Goal: Task Accomplishment & Management: Use online tool/utility

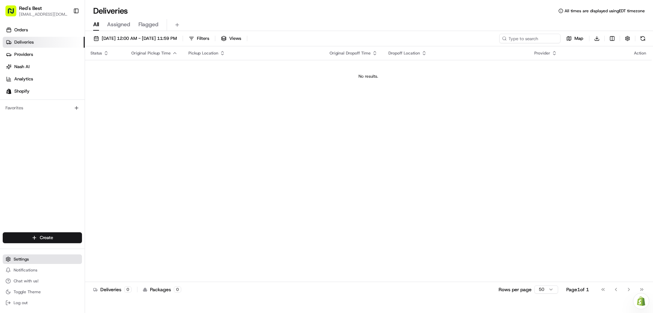
click at [31, 260] on button "Settings" at bounding box center [42, 259] width 79 height 10
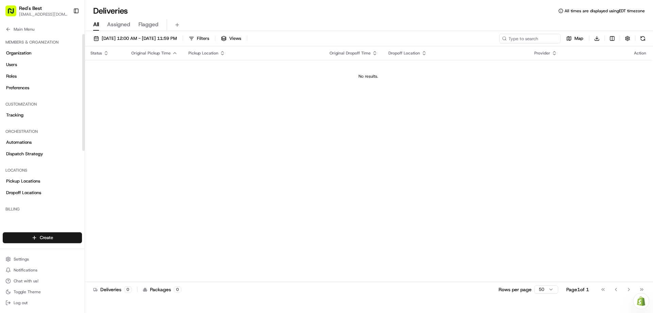
click at [15, 210] on div "Billing" at bounding box center [42, 209] width 79 height 11
click at [15, 211] on div "Main Menu Members & Organization Organization Users Roles Preferences Customiza…" at bounding box center [42, 124] width 85 height 205
click at [20, 259] on span "Settings" at bounding box center [21, 258] width 15 height 5
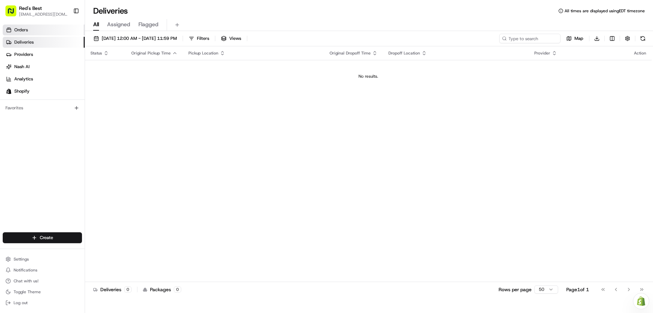
click at [26, 27] on span "Orders" at bounding box center [21, 30] width 14 height 6
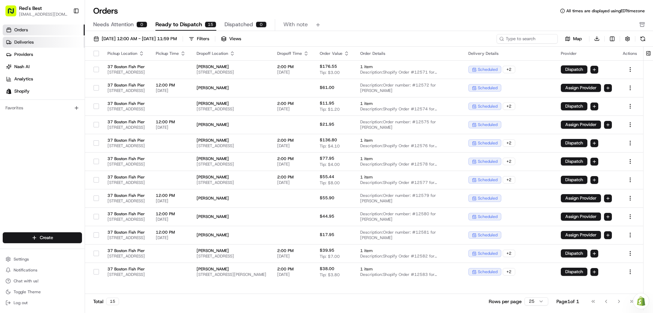
click at [37, 40] on link "Deliveries" at bounding box center [44, 42] width 82 height 11
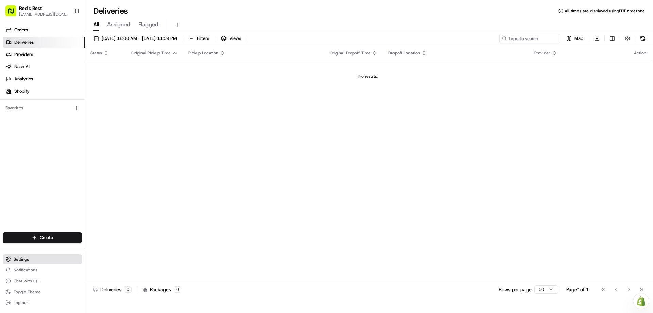
click at [37, 259] on button "Settings" at bounding box center [42, 259] width 79 height 10
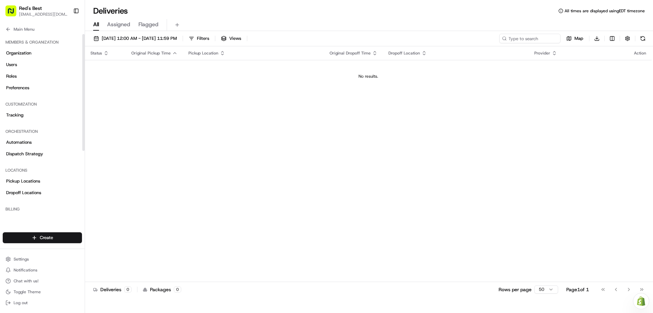
drag, startPoint x: 21, startPoint y: 208, endPoint x: 16, endPoint y: 218, distance: 11.9
click at [17, 216] on div "Main Menu Members & Organization Organization Users Roles Preferences Customiza…" at bounding box center [42, 124] width 85 height 205
click at [16, 219] on div "Main Menu Members & Organization Organization Users Roles Preferences Customiza…" at bounding box center [42, 124] width 85 height 205
click at [35, 236] on html "Red's Best localsupport@redsbest.com Toggle Sidebar Orders Deliveries Providers…" at bounding box center [326, 156] width 653 height 313
click at [42, 209] on html "Red's Best localsupport@redsbest.com Toggle Sidebar Orders Deliveries Providers…" at bounding box center [326, 156] width 653 height 313
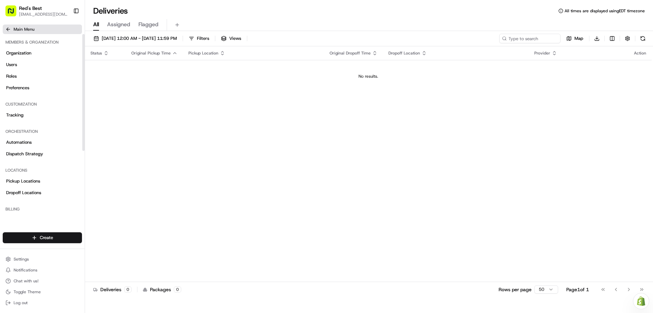
click at [24, 30] on span "Main Menu" at bounding box center [24, 29] width 21 height 5
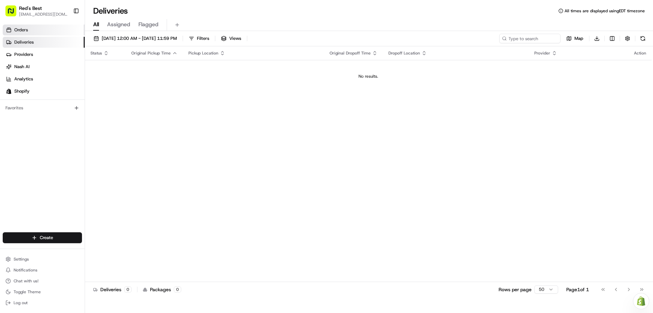
click at [36, 32] on link "Orders" at bounding box center [44, 30] width 82 height 11
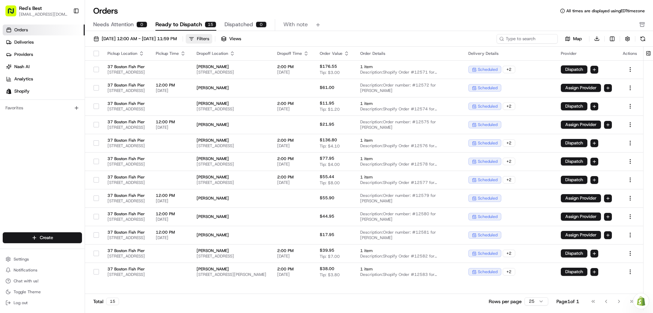
click at [209, 38] on div "Filters" at bounding box center [203, 39] width 12 height 6
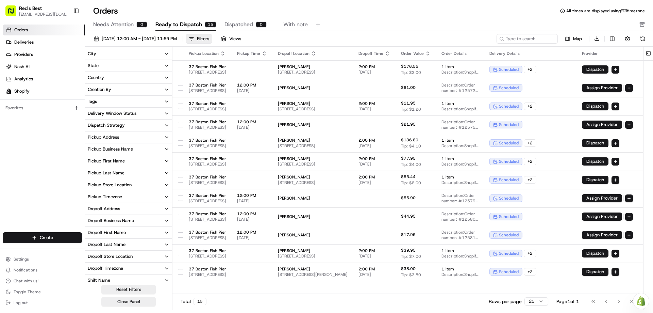
click at [167, 101] on icon "button" at bounding box center [166, 101] width 5 height 5
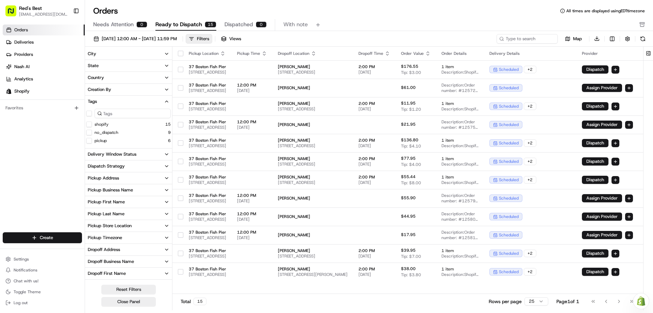
click at [90, 132] on button "no_dispatch" at bounding box center [88, 132] width 5 height 5
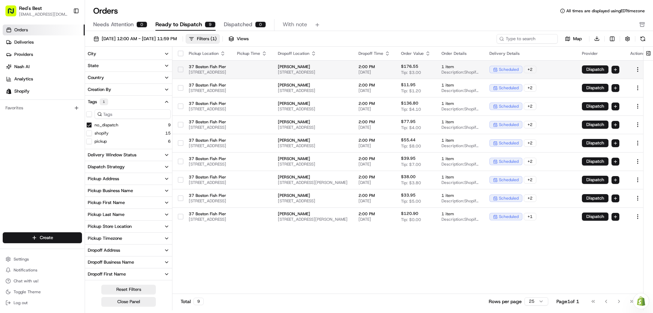
click at [180, 70] on button "button" at bounding box center [180, 69] width 5 height 5
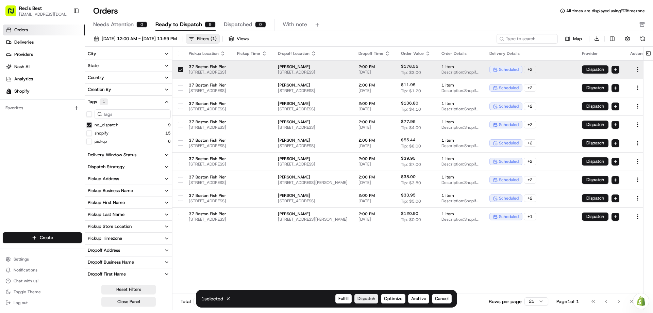
click at [369, 300] on span "Dispatch" at bounding box center [367, 298] width 18 height 6
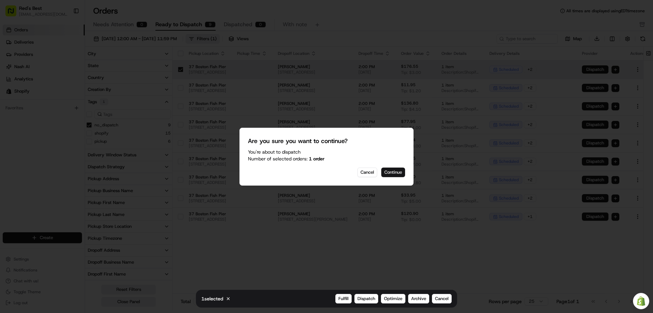
click at [396, 173] on button "Continue" at bounding box center [393, 172] width 24 height 10
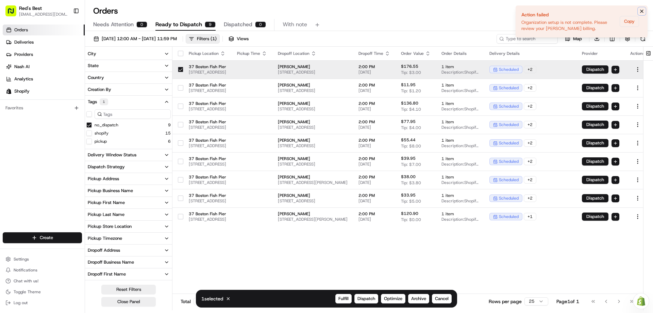
click at [643, 12] on icon "Notifications (F8)" at bounding box center [641, 11] width 5 height 5
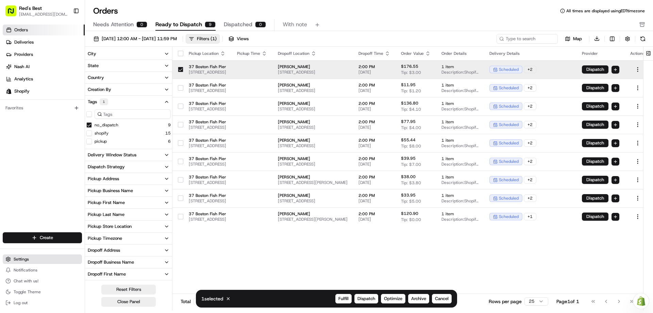
click at [28, 259] on span "Settings" at bounding box center [21, 258] width 15 height 5
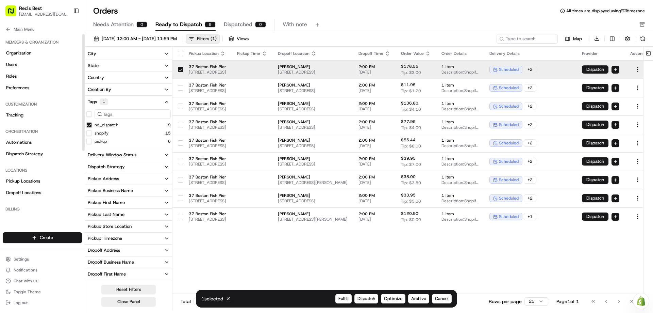
click at [18, 208] on div "Billing" at bounding box center [42, 209] width 79 height 11
click at [13, 29] on button "Main Menu" at bounding box center [42, 30] width 79 height 10
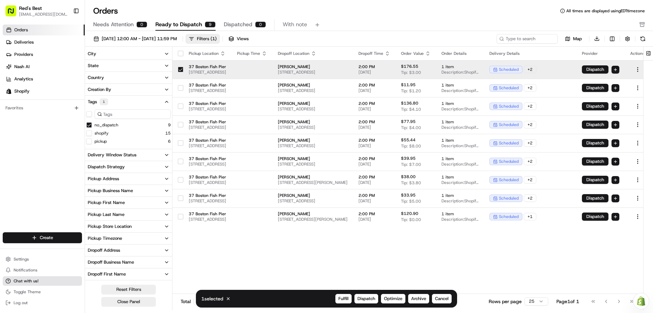
click at [29, 278] on span "Chat with us!" at bounding box center [26, 280] width 25 height 5
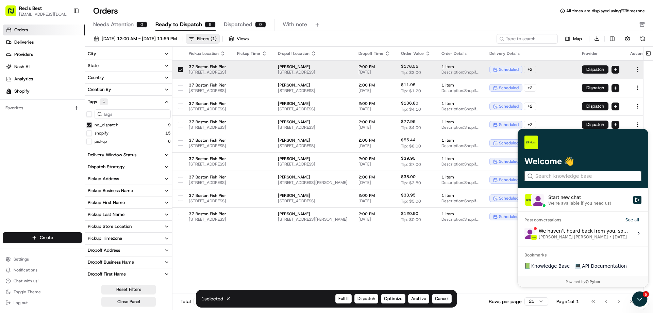
click at [581, 174] on input "search" at bounding box center [583, 176] width 95 height 7
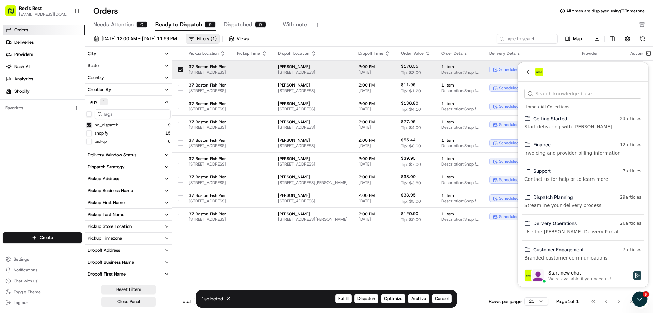
click at [634, 278] on button "Start new chat We're available if you need us!" at bounding box center [638, 275] width 8 height 8
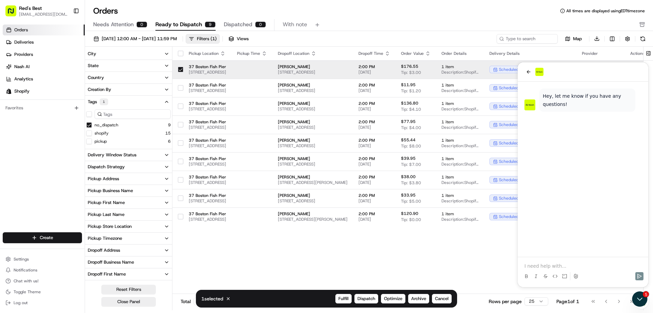
click at [562, 265] on p at bounding box center [583, 265] width 117 height 7
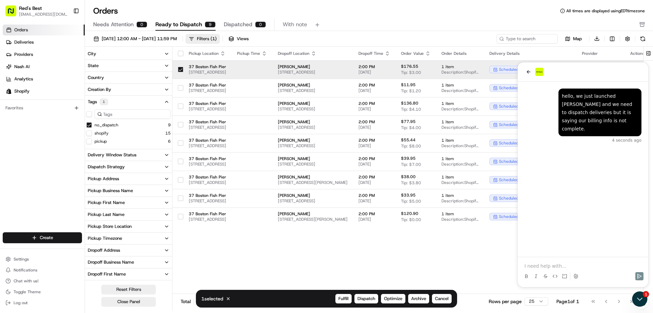
click at [562, 264] on p at bounding box center [583, 265] width 117 height 7
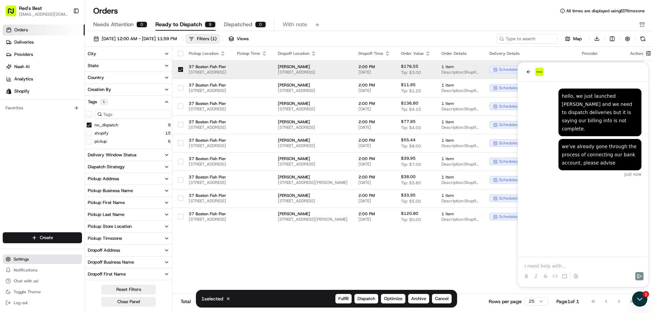
click at [27, 260] on span "Settings" at bounding box center [21, 258] width 15 height 5
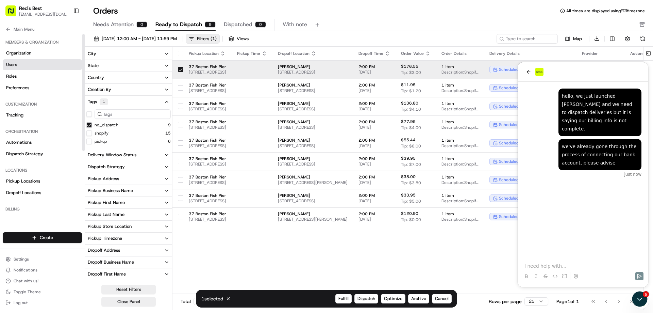
click at [19, 66] on link "Users" at bounding box center [42, 64] width 79 height 11
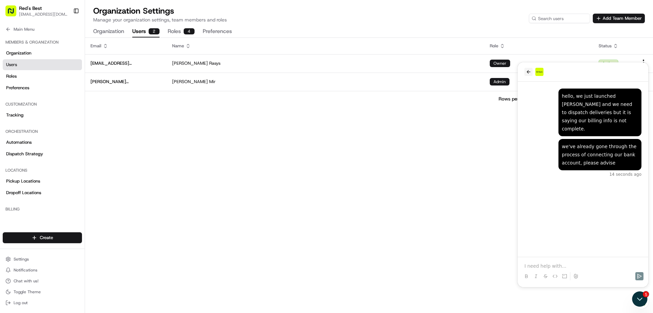
click at [528, 72] on icon "back" at bounding box center [529, 71] width 4 height 3
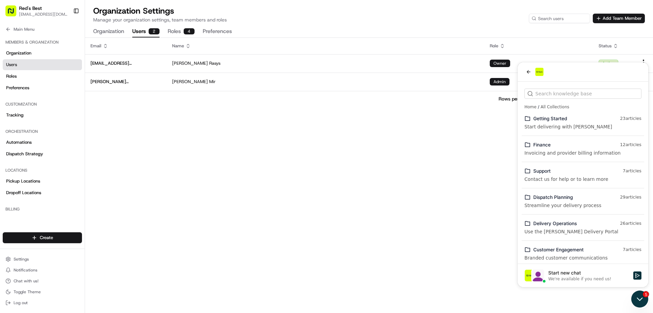
click at [638, 295] on icon "Open customer support" at bounding box center [640, 298] width 17 height 17
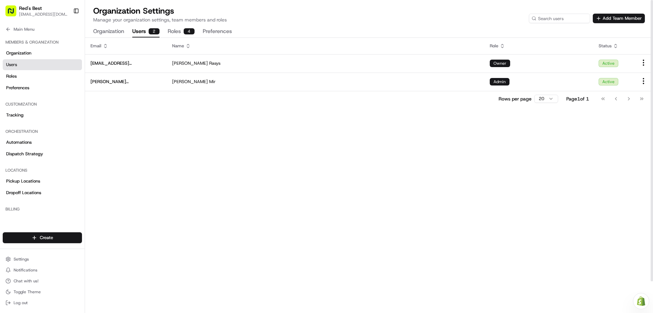
click at [637, 299] on button "Need help with your Shopify Onboarding? Reach out to Support by clicking this b…" at bounding box center [641, 301] width 16 height 16
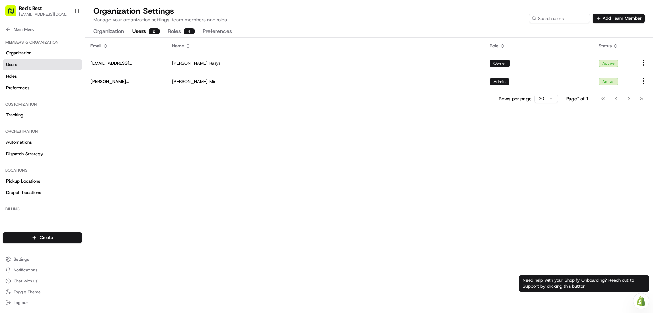
click at [640, 303] on img at bounding box center [641, 300] width 8 height 9
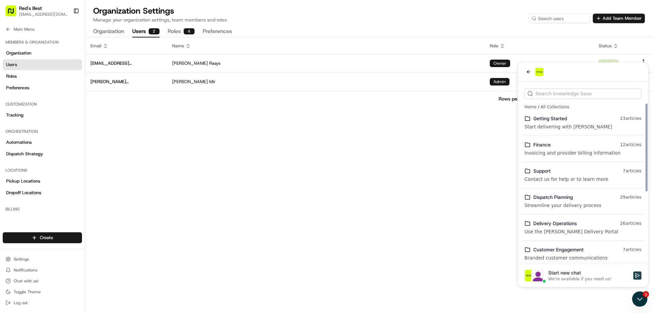
click at [636, 275] on icon "Start new chat" at bounding box center [638, 275] width 4 height 5
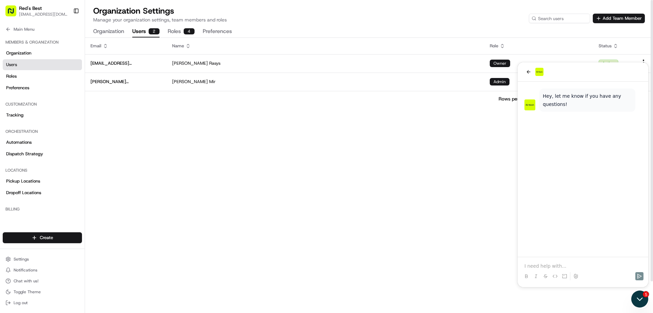
click at [643, 298] on icon "Open customer support" at bounding box center [640, 299] width 5 height 2
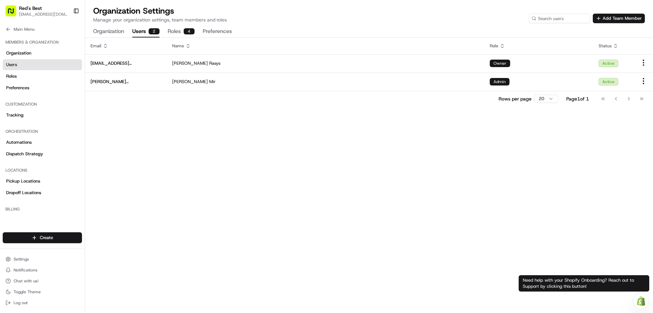
click at [628, 280] on div "Need help with your Shopify Onboarding? Reach out to Support by clicking this b…" at bounding box center [584, 283] width 131 height 16
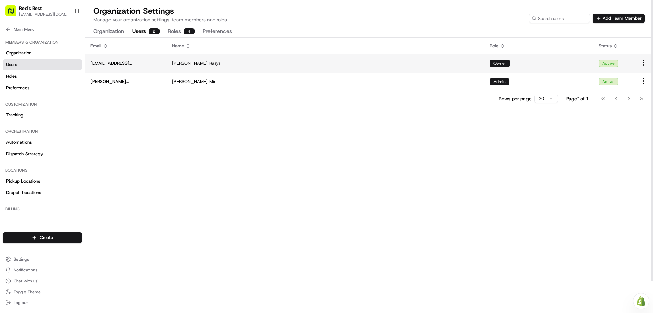
click at [644, 61] on html "Red's Best localsupport@redsbest.com Toggle Sidebar Orders Deliveries Providers…" at bounding box center [326, 156] width 653 height 313
click at [617, 17] on button "Add Team Member" at bounding box center [619, 19] width 52 height 10
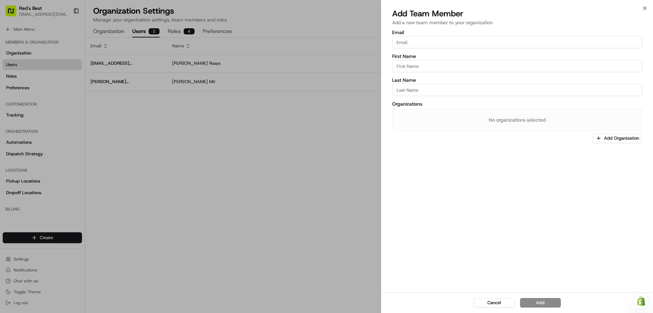
click at [436, 44] on input "Email" at bounding box center [517, 42] width 250 height 12
type input "[PERSON_NAME][EMAIL_ADDRESS][DOMAIN_NAME]"
click at [444, 68] on input "First Name" at bounding box center [517, 66] width 250 height 12
type input "Frank"
click at [445, 87] on input "Last Name" at bounding box center [517, 90] width 250 height 12
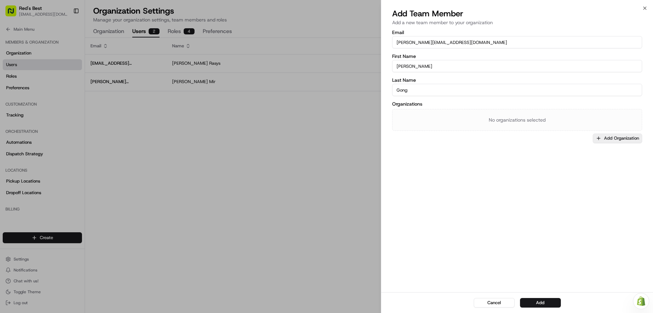
type input "Gong"
click at [613, 138] on button "Add Organization" at bounding box center [617, 138] width 49 height 10
click at [594, 172] on span "Red's Best" at bounding box center [609, 174] width 84 height 6
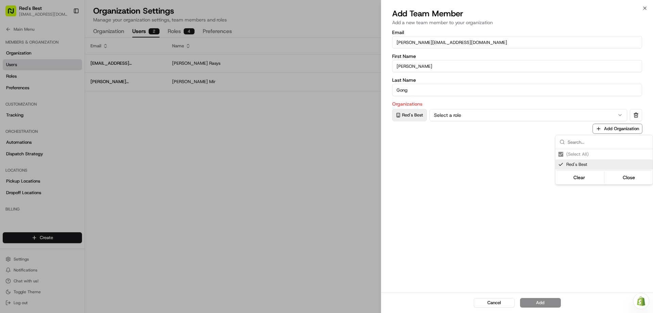
click at [526, 121] on div at bounding box center [326, 156] width 653 height 313
click at [526, 118] on button "Select a role" at bounding box center [529, 115] width 198 height 12
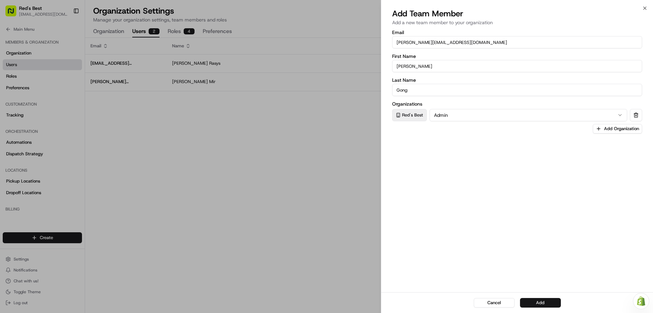
click at [547, 304] on button "Add" at bounding box center [540, 303] width 41 height 10
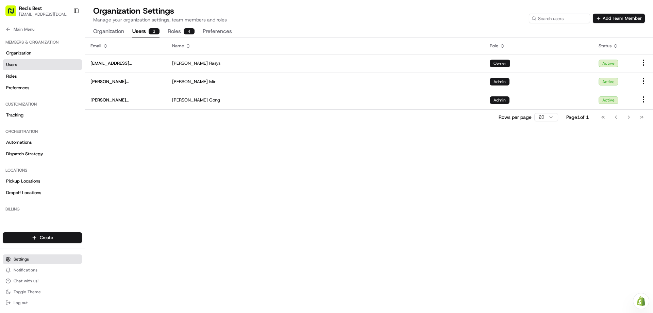
click at [19, 259] on span "Settings" at bounding box center [21, 258] width 15 height 5
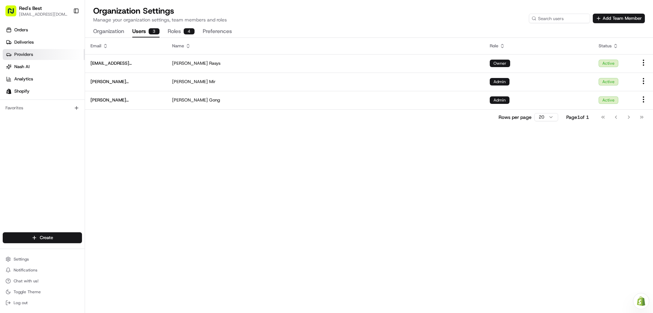
click at [20, 55] on span "Providers" at bounding box center [23, 54] width 19 height 6
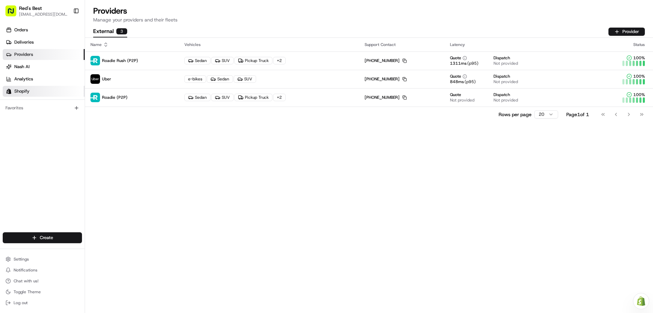
click at [23, 93] on span "Shopify" at bounding box center [21, 91] width 15 height 6
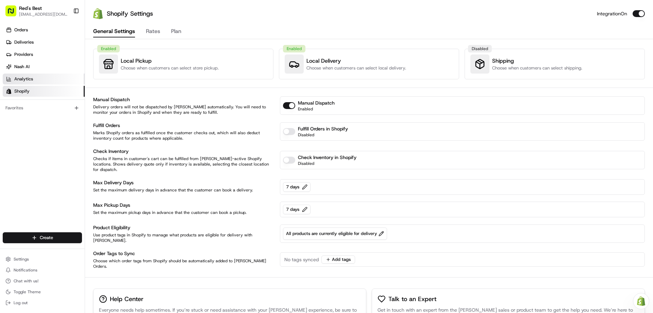
click at [20, 81] on span "Analytics" at bounding box center [23, 79] width 19 height 6
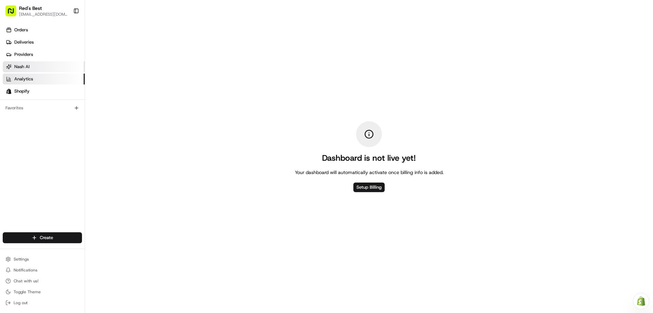
click at [25, 67] on span "Nash AI" at bounding box center [21, 67] width 15 height 6
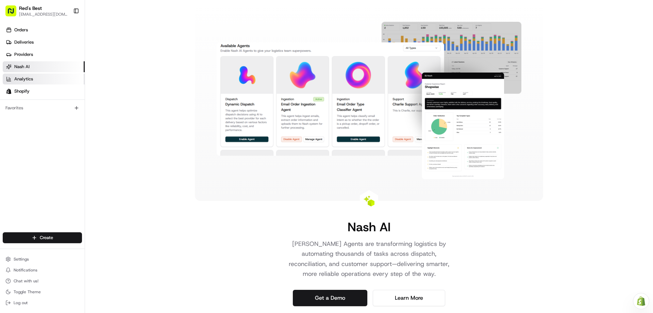
click at [25, 77] on span "Analytics" at bounding box center [23, 79] width 19 height 6
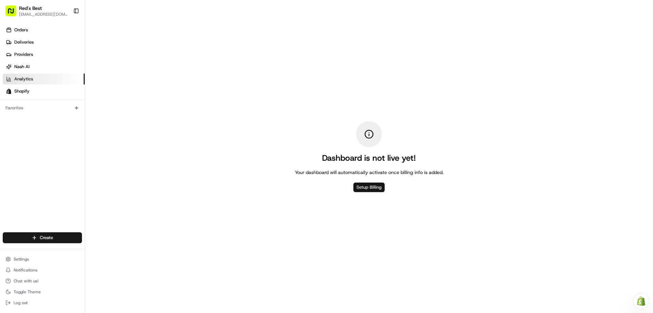
click at [368, 191] on link "Setup Billing" at bounding box center [369, 187] width 31 height 10
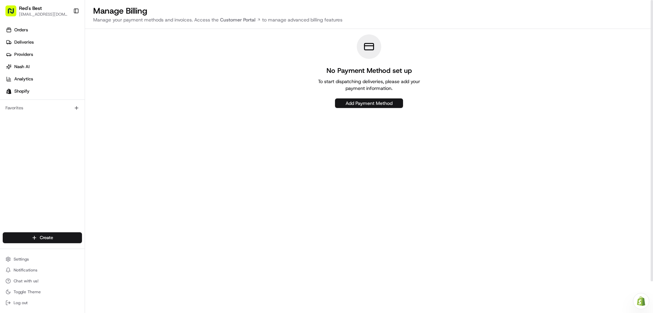
click at [372, 104] on button "Add Payment Method" at bounding box center [369, 103] width 68 height 10
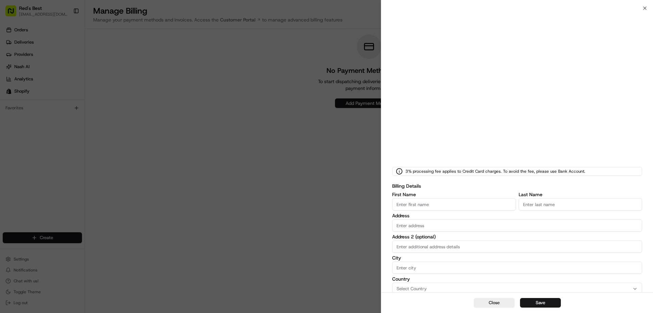
click at [427, 201] on input "First Name" at bounding box center [454, 204] width 124 height 12
type input "Ryan"
type input "Rasys"
type input "37 Boston Fish Pier"
click at [414, 248] on input "Address 2 (optional)" at bounding box center [517, 246] width 250 height 12
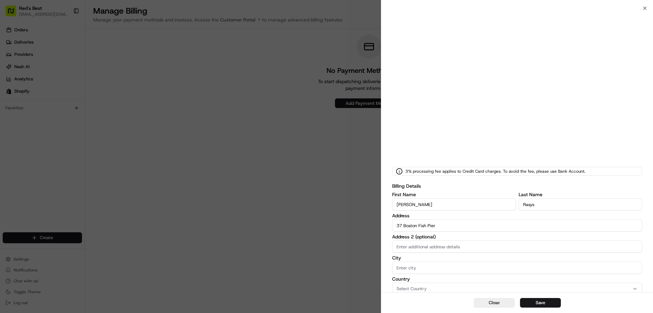
click at [432, 264] on input "City" at bounding box center [517, 267] width 250 height 12
type input "Boston"
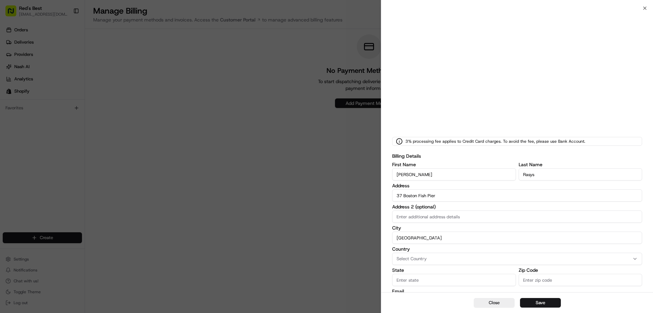
scroll to position [110, 0]
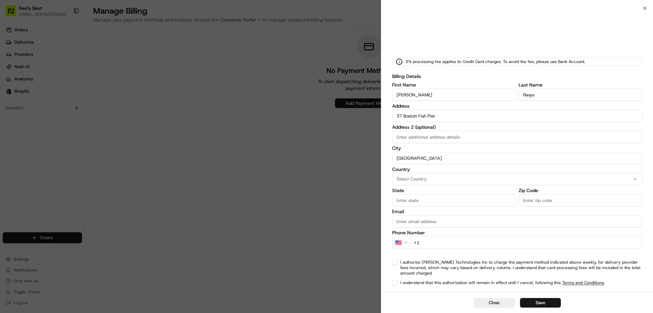
click at [423, 179] on span "Select Country" at bounding box center [412, 179] width 30 height 6
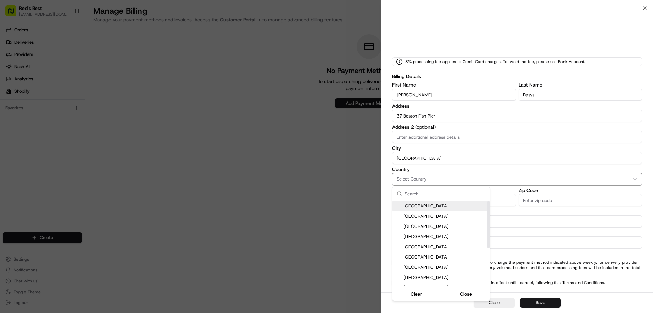
click at [424, 205] on span "United States" at bounding box center [446, 206] width 84 height 6
click at [560, 200] on div at bounding box center [326, 156] width 653 height 313
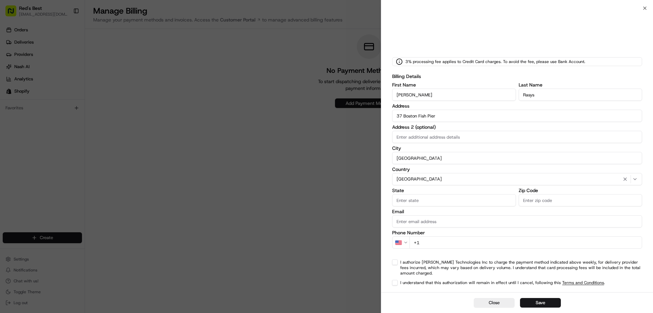
click at [560, 199] on input "Zip Code" at bounding box center [581, 200] width 124 height 12
type input "02210"
click at [439, 224] on input "Email" at bounding box center [517, 221] width 250 height 12
type input "ryan.rasys@redsbest.com"
type input "Massachusetts"
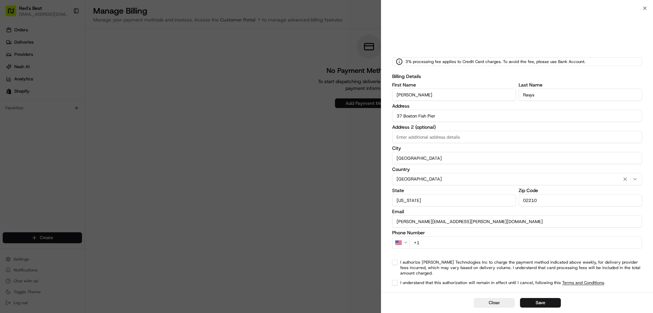
click at [452, 239] on input "+1" at bounding box center [526, 242] width 233 height 12
type input "+1 781 901 0773"
click at [396, 262] on button "I authorize Nash Technologies Inc to charge the payment method indicated above …" at bounding box center [394, 261] width 5 height 5
click at [546, 300] on button "Save" at bounding box center [540, 303] width 41 height 10
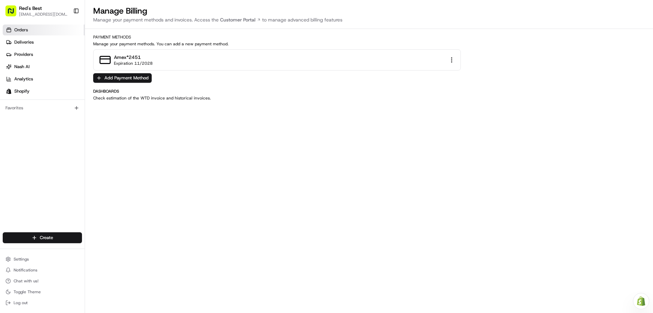
click at [17, 29] on span "Orders" at bounding box center [21, 30] width 14 height 6
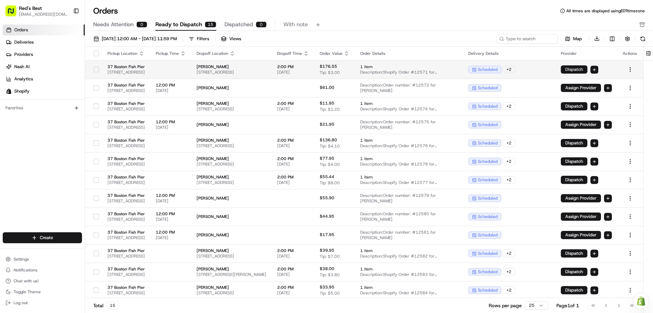
click at [588, 71] on button "Dispatch" at bounding box center [574, 69] width 27 height 8
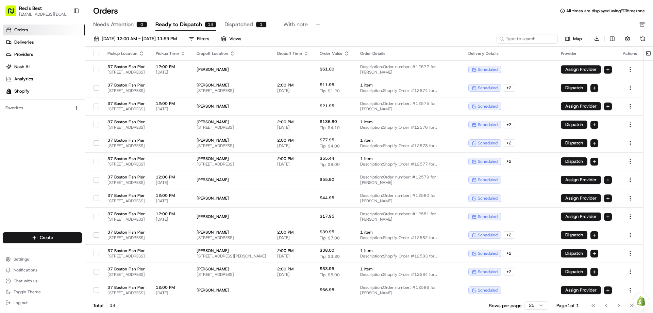
click at [244, 25] on span "Dispatched" at bounding box center [239, 24] width 29 height 8
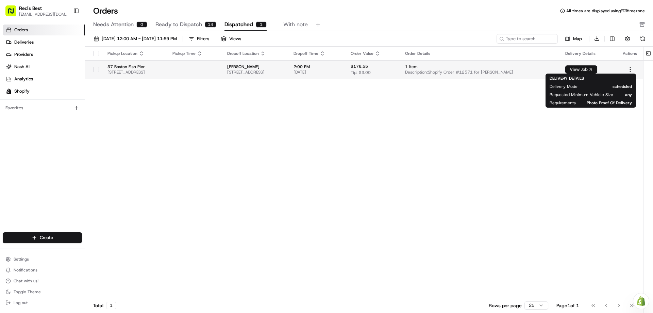
click at [591, 70] on button "View Job" at bounding box center [582, 69] width 32 height 8
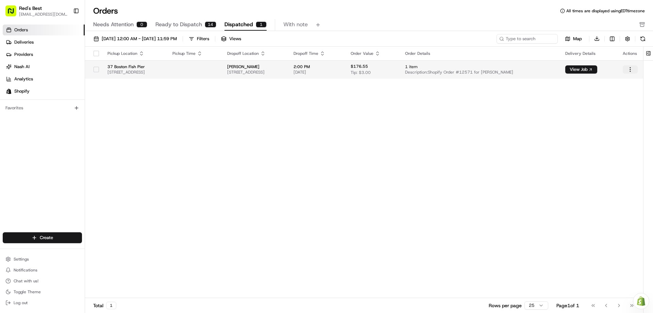
click at [632, 70] on html "Red's Best localsupport@redsbest.com Toggle Sidebar Orders Deliveries Providers…" at bounding box center [326, 156] width 653 height 313
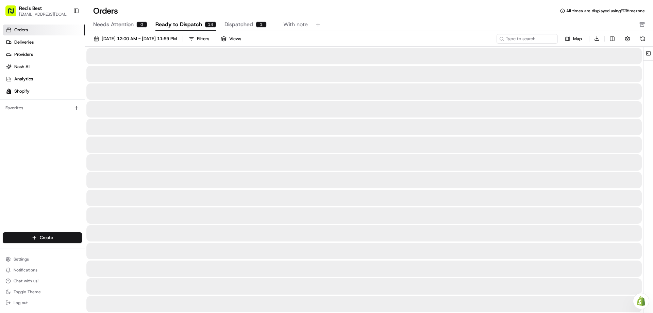
click at [195, 28] on span "Ready to Dispatch" at bounding box center [179, 24] width 47 height 8
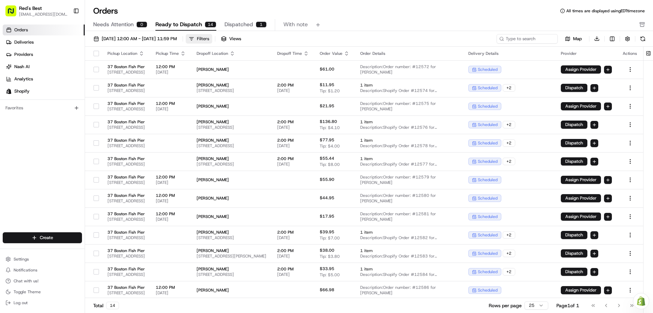
click at [209, 41] on div "Filters" at bounding box center [203, 39] width 12 height 6
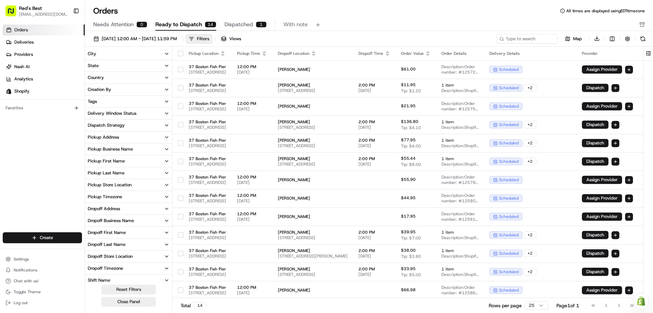
click at [165, 101] on icon "button" at bounding box center [166, 101] width 5 height 5
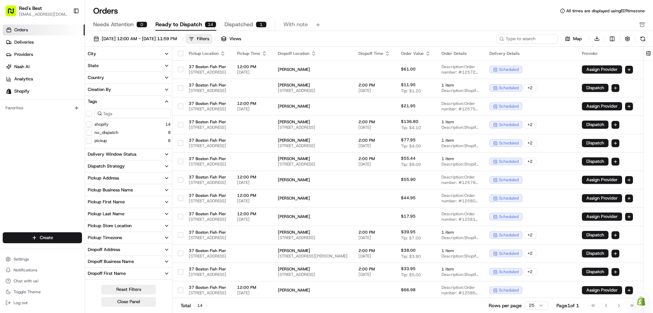
click at [90, 132] on button "no_dispatch" at bounding box center [88, 132] width 5 height 5
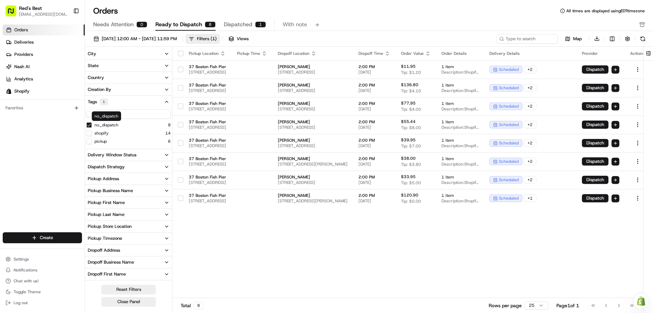
click at [239, 27] on span "Dispatched" at bounding box center [238, 24] width 29 height 8
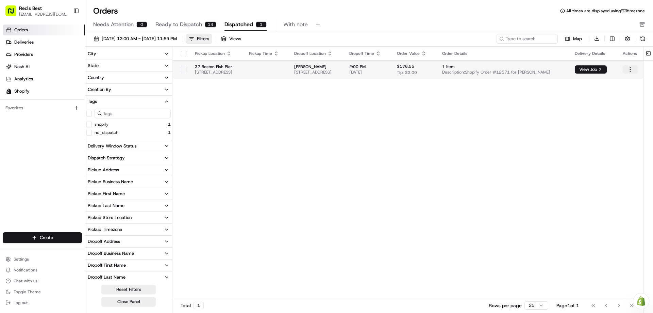
click at [633, 67] on html "Red's Best localsupport@redsbest.com Toggle Sidebar Orders Deliveries Providers…" at bounding box center [326, 156] width 653 height 313
click at [596, 72] on html "Red's Best localsupport@redsbest.com Toggle Sidebar Orders Deliveries Providers…" at bounding box center [326, 156] width 653 height 313
click at [185, 68] on button "button" at bounding box center [183, 69] width 5 height 5
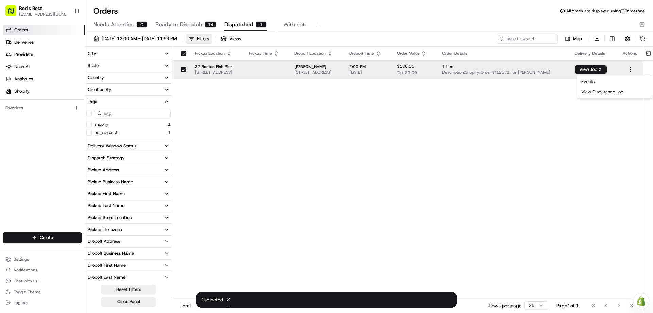
click at [628, 68] on html "Red's Best localsupport@redsbest.com Toggle Sidebar Orders Deliveries Providers…" at bounding box center [326, 156] width 653 height 313
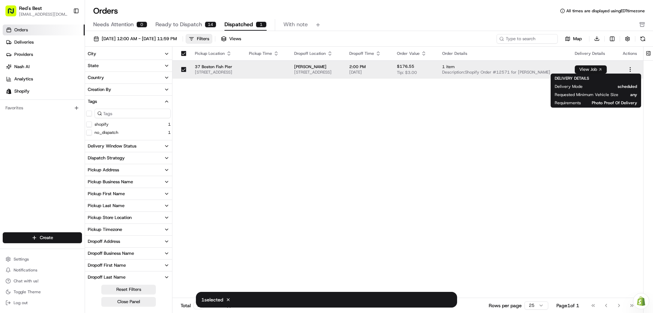
click at [603, 71] on button "View Job" at bounding box center [591, 69] width 32 height 8
click at [491, 119] on div "Pickup Location Pickup Time Dropoff Location Dropoff Time Order Value Order Det…" at bounding box center [408, 172] width 471 height 251
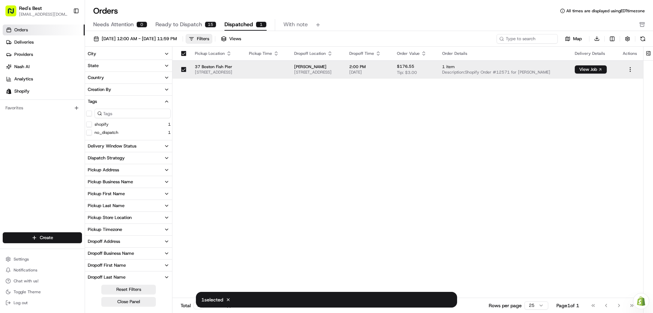
click at [180, 25] on span "Ready to Dispatch" at bounding box center [179, 24] width 47 height 8
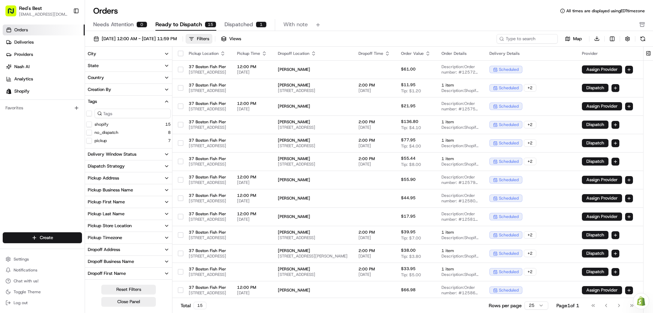
click at [89, 133] on button "no_dispatch" at bounding box center [88, 132] width 5 height 5
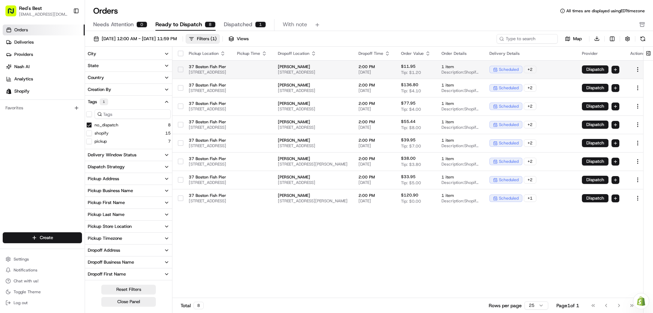
click at [182, 69] on button "button" at bounding box center [180, 69] width 5 height 5
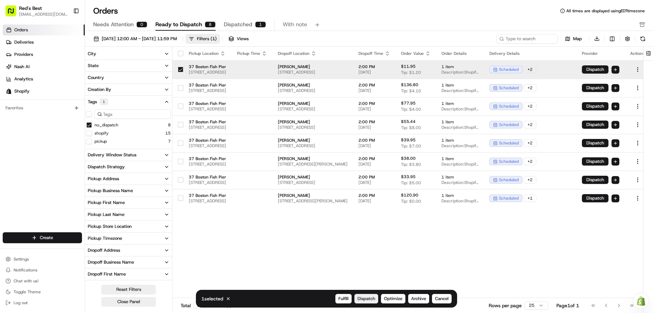
click at [364, 298] on span "Dispatch" at bounding box center [367, 298] width 18 height 6
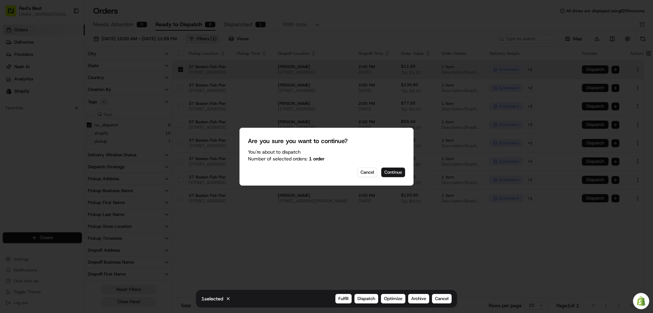
click at [397, 172] on button "Continue" at bounding box center [393, 172] width 24 height 10
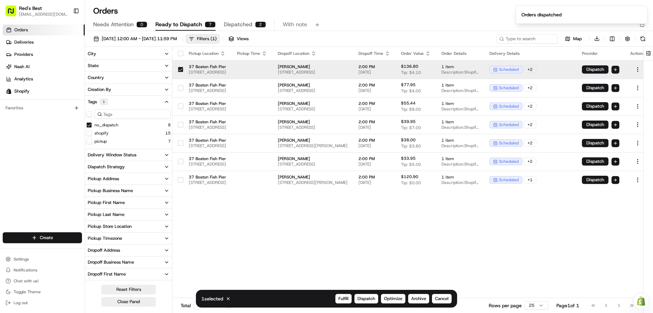
click at [234, 25] on span "Dispatched" at bounding box center [238, 24] width 29 height 8
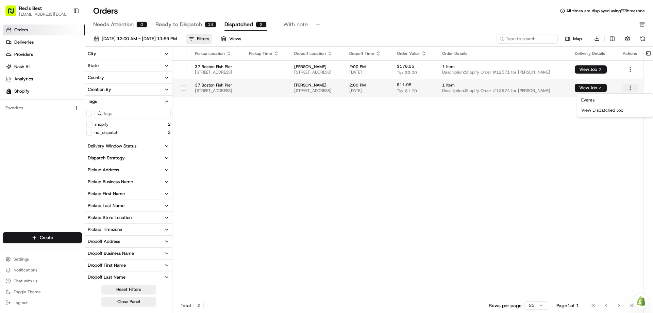
click at [632, 86] on html "Red's Best localsupport@redsbest.com Toggle Sidebar Orders Deliveries Providers…" at bounding box center [326, 156] width 653 height 313
click at [590, 88] on button "View Job" at bounding box center [591, 88] width 32 height 8
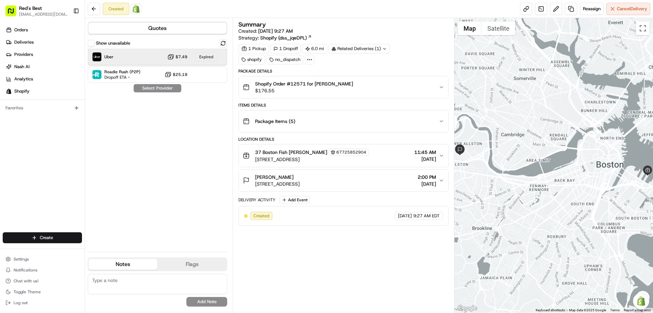
click at [160, 58] on div "Uber $7.49 Expired" at bounding box center [158, 57] width 140 height 16
click at [110, 57] on span "Uber" at bounding box center [108, 56] width 9 height 5
click at [141, 90] on div "Show unavailable Uber $7.49 Expired Roadie Rush (P2P) Dropoff ETA - $25.19 Sele…" at bounding box center [158, 142] width 140 height 207
click at [210, 56] on div "Expired" at bounding box center [207, 56] width 22 height 9
click at [176, 58] on button "$7.49" at bounding box center [177, 56] width 20 height 7
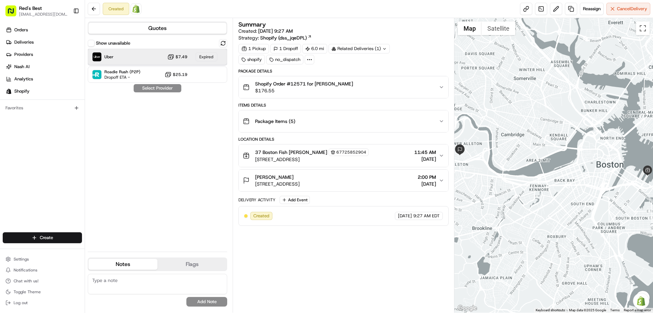
click at [205, 56] on div "Expired" at bounding box center [207, 56] width 22 height 9
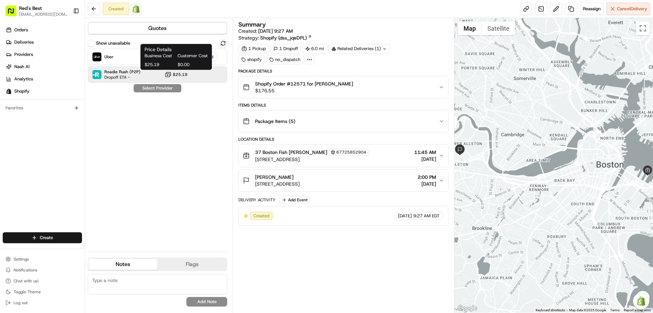
click at [165, 76] on icon at bounding box center [168, 74] width 7 height 7
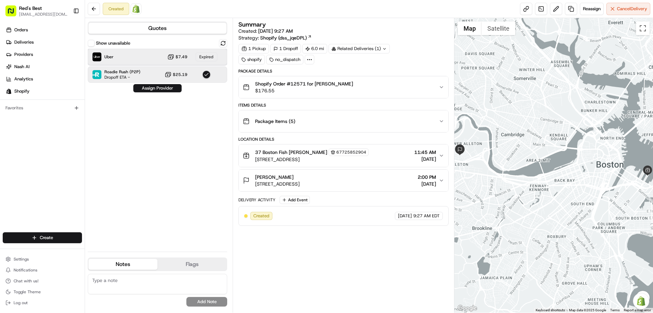
click at [195, 59] on div "Uber $7.49 Expired" at bounding box center [158, 57] width 140 height 16
click at [148, 59] on div "Uber $7.49 Expired" at bounding box center [158, 57] width 140 height 16
click at [123, 58] on div "Uber $7.49 Expired" at bounding box center [158, 57] width 140 height 16
click at [95, 58] on img at bounding box center [97, 56] width 9 height 9
click at [93, 43] on button "Show unavailable" at bounding box center [91, 43] width 7 height 7
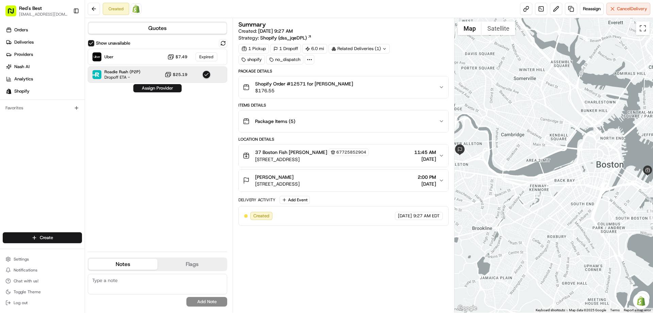
click at [92, 45] on button "Show unavailable" at bounding box center [91, 43] width 7 height 7
click at [143, 58] on div "Uber $7.49 Expired" at bounding box center [158, 57] width 140 height 16
click at [145, 75] on div "Roadie Rush (P2P) Dropoff ETA - $25.19" at bounding box center [158, 74] width 140 height 16
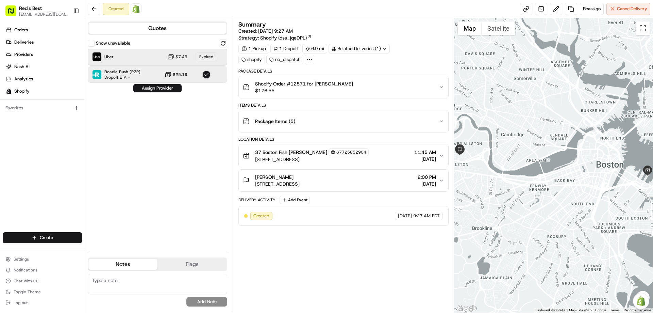
click at [157, 56] on div "Uber $7.49 Expired" at bounding box center [158, 57] width 140 height 16
click at [154, 78] on div "Roadie Rush (P2P) Dropoff ETA - $25.19" at bounding box center [158, 74] width 140 height 16
click at [207, 54] on div "Expired" at bounding box center [207, 56] width 22 height 9
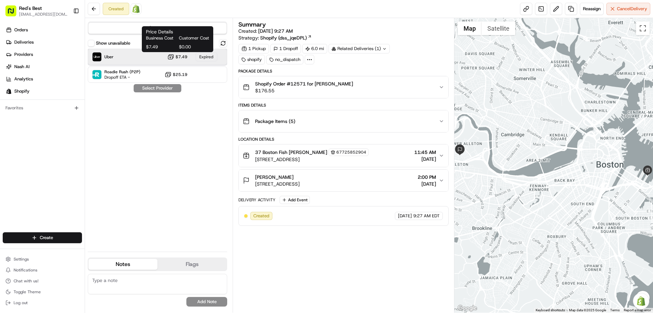
click at [138, 58] on div "Uber $7.49 Expired" at bounding box center [158, 57] width 140 height 16
click at [109, 54] on span "Uber" at bounding box center [108, 56] width 9 height 5
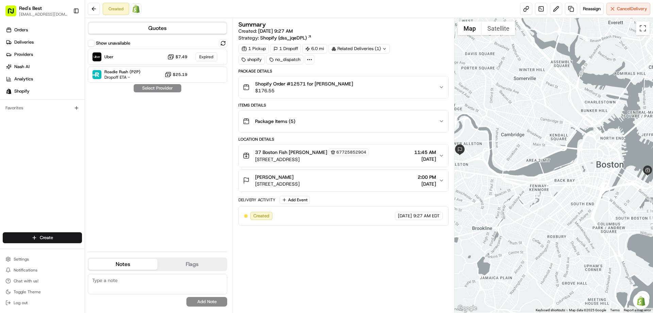
click at [124, 27] on button "Quotes" at bounding box center [157, 28] width 138 height 11
click at [93, 12] on button at bounding box center [94, 9] width 12 height 12
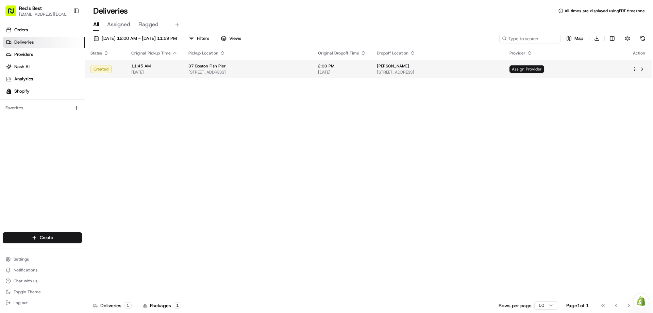
click at [545, 72] on span "Assign Provider" at bounding box center [527, 68] width 35 height 7
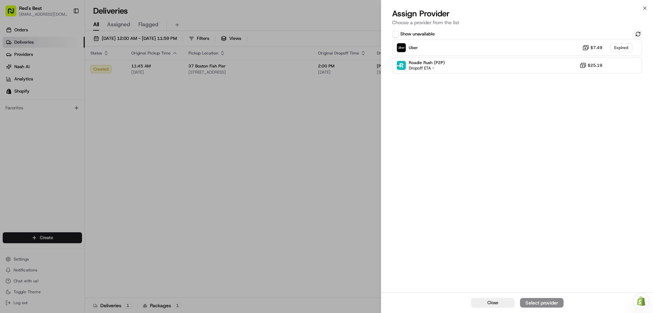
click at [514, 56] on div "Uber $7.49 Expired Roadie Rush (P2P) Dropoff ETA - $25.19" at bounding box center [517, 56] width 250 height 34
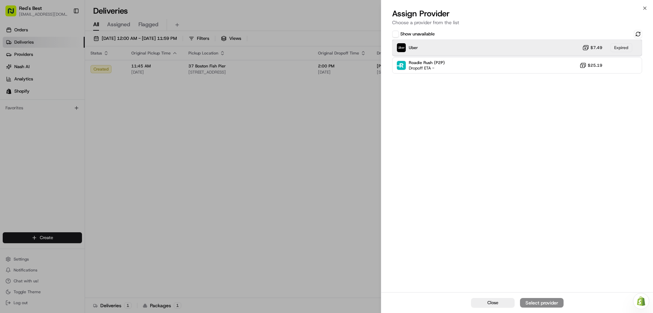
click at [494, 46] on div "Uber $7.49 Expired" at bounding box center [517, 47] width 250 height 16
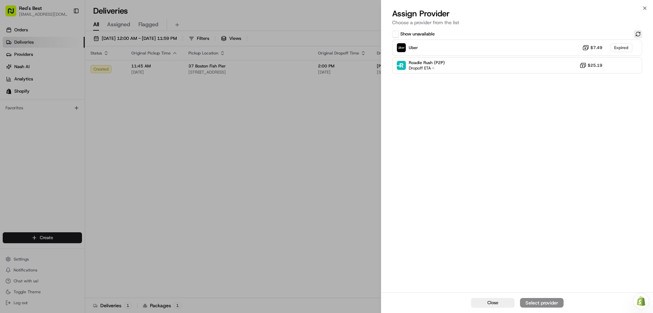
click at [639, 34] on button at bounding box center [638, 34] width 8 height 8
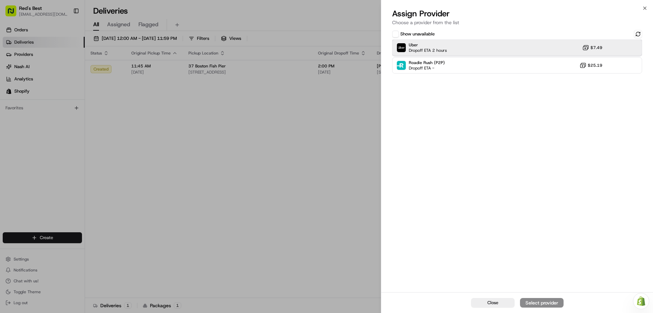
click at [540, 47] on div "Uber Dropoff ETA 2 hours $7.49" at bounding box center [517, 47] width 250 height 16
click at [538, 304] on div "Assign Provider" at bounding box center [541, 302] width 33 height 7
click at [646, 8] on icon "button" at bounding box center [645, 7] width 5 height 5
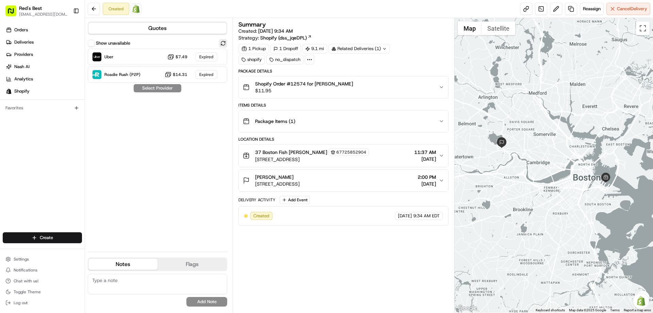
click at [224, 44] on button at bounding box center [223, 43] width 8 height 8
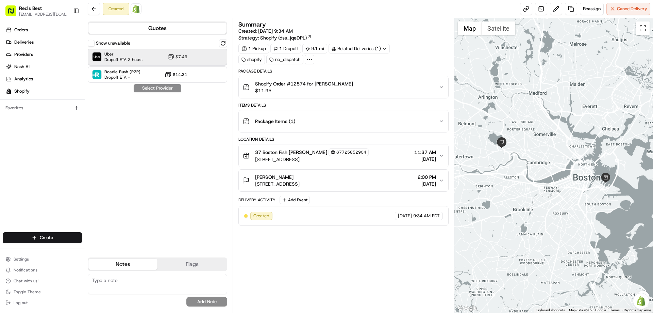
click at [201, 57] on div "Uber Dropoff ETA 2 hours $7.49" at bounding box center [158, 57] width 140 height 16
click at [168, 92] on button "Assign Provider" at bounding box center [157, 88] width 48 height 8
